Goal: Task Accomplishment & Management: Manage account settings

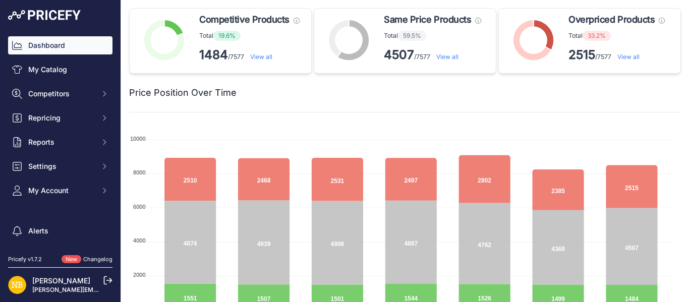
click at [268, 54] on link "View all" at bounding box center [261, 57] width 22 height 8
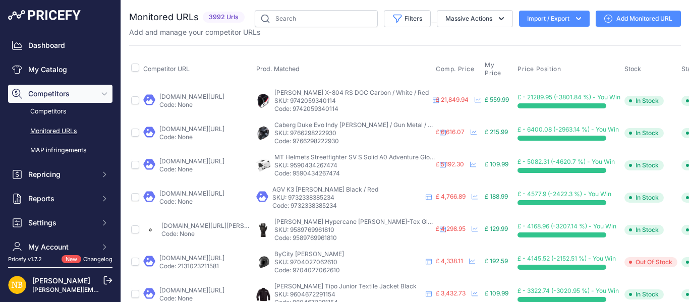
click at [541, 19] on button "Import / Export" at bounding box center [554, 19] width 71 height 16
click at [547, 62] on div "Export" at bounding box center [553, 58] width 81 height 18
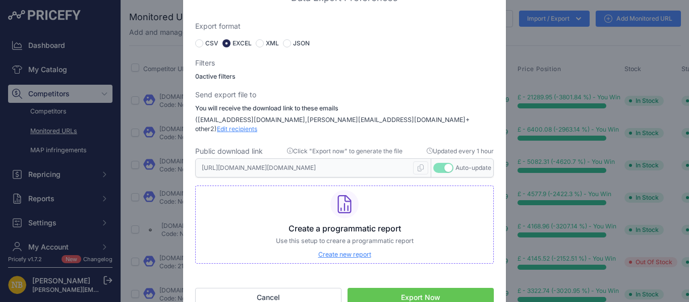
click at [406, 293] on button "Export Now" at bounding box center [421, 297] width 146 height 19
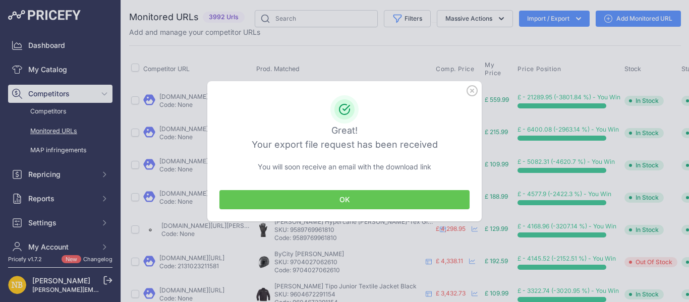
click at [343, 198] on button "OK" at bounding box center [344, 199] width 250 height 19
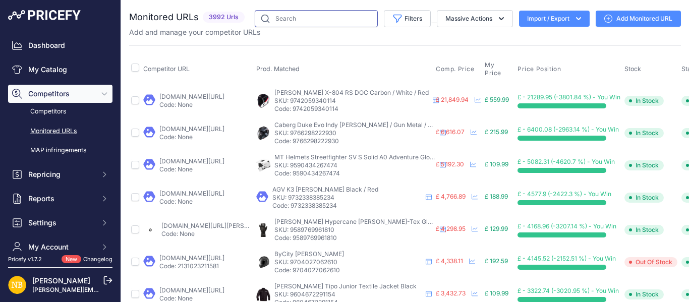
click at [293, 20] on input "text" at bounding box center [316, 18] width 123 height 17
paste input "[PERSON_NAME] Blade Zip CE Hoodie Coral Blue"
type input "[PERSON_NAME] Blade Zip CE Hoodie Coral Blue"
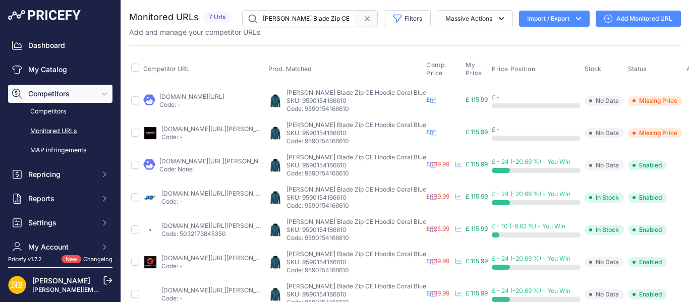
click at [687, 106] on button "button" at bounding box center [697, 101] width 20 height 14
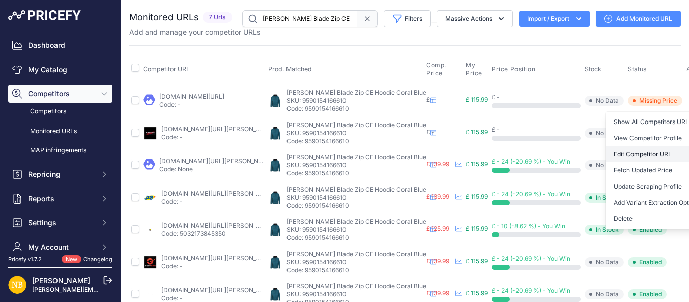
click at [623, 150] on link "Edit Competitor URL" at bounding box center [657, 154] width 103 height 16
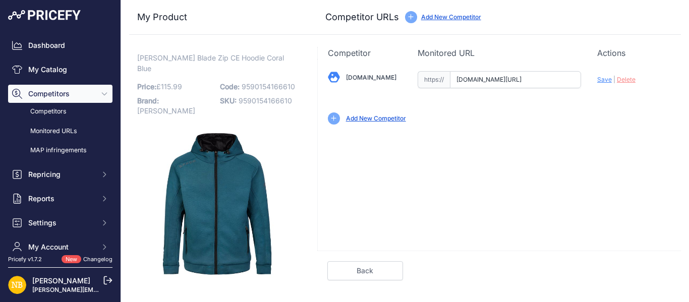
click at [628, 83] on div "Update Profile Save | Delete Analyzing" at bounding box center [634, 77] width 74 height 16
click at [629, 81] on span "Delete" at bounding box center [626, 80] width 19 height 8
click at [474, 76] on input "text" at bounding box center [515, 79] width 131 height 17
paste input "https://www.sportsbikeshop.co.uk/motorcycle_parts/content_prod/918065"
click at [600, 81] on span "Save" at bounding box center [604, 80] width 15 height 8
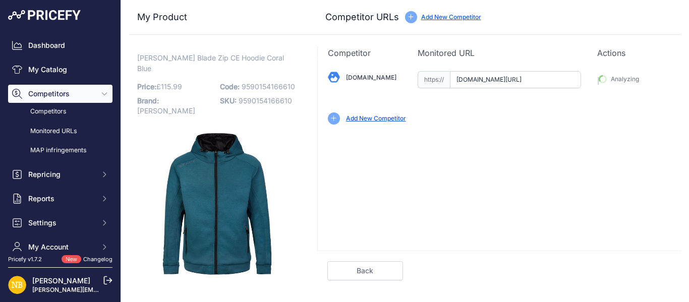
type input "[URL][DOMAIN_NAME]"
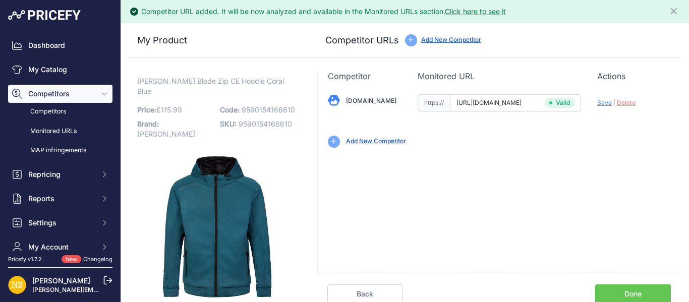
click at [616, 288] on link "Done" at bounding box center [633, 293] width 76 height 19
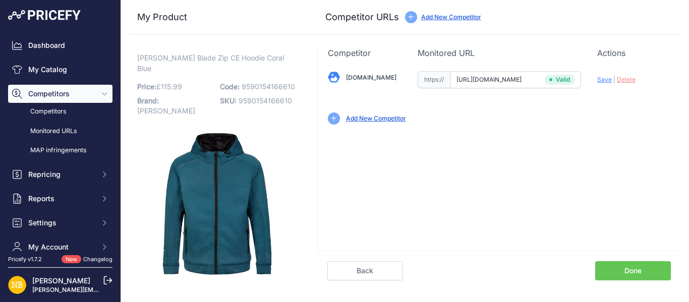
click at [637, 268] on link "Done" at bounding box center [633, 270] width 76 height 19
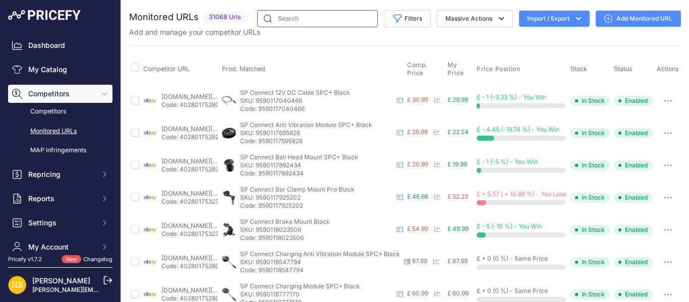
click at [288, 21] on input "text" at bounding box center [317, 18] width 121 height 17
paste input "[PERSON_NAME] Blade Zip CE Hoodie Coral Blue"
type input "[PERSON_NAME] Blade Zip CE Hoodie Coral Blue"
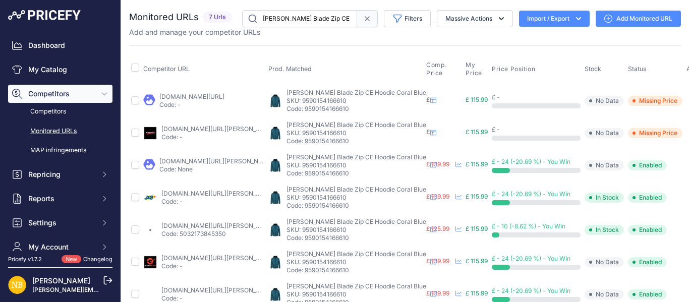
click at [304, 17] on input "[PERSON_NAME] Blade Zip CE Hoodie Coral Blue" at bounding box center [299, 18] width 115 height 17
